Goal: Task Accomplishment & Management: Complete application form

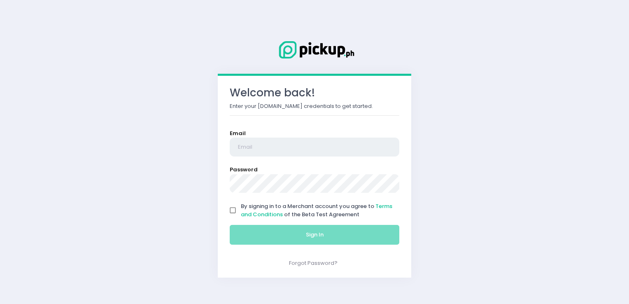
click at [279, 144] on input "email" at bounding box center [314, 146] width 169 height 19
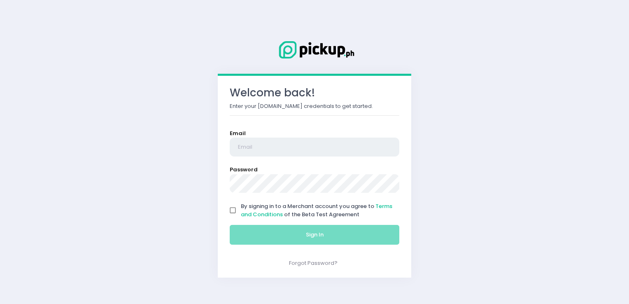
click at [279, 144] on input "email" at bounding box center [314, 146] width 169 height 19
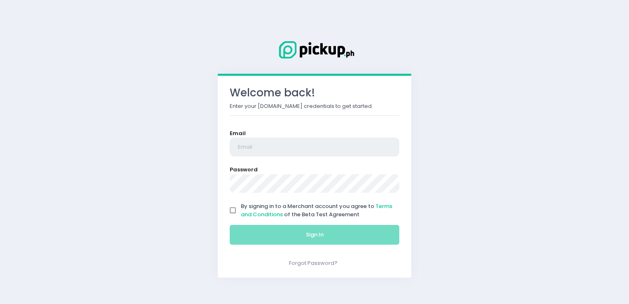
click at [279, 144] on input "email" at bounding box center [314, 146] width 169 height 19
